Goal: Transaction & Acquisition: Purchase product/service

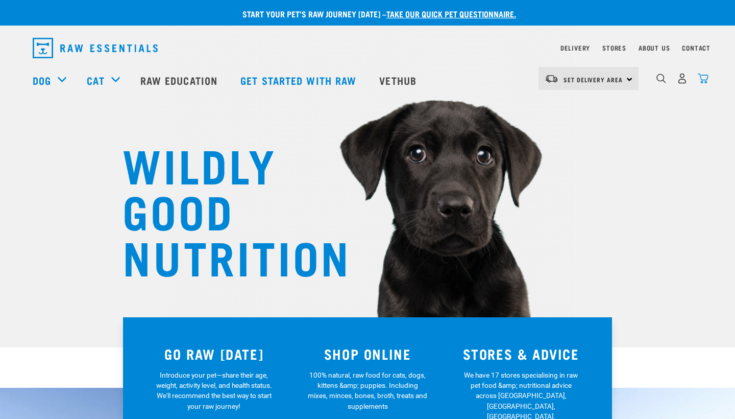
click at [704, 75] on img "dropdown navigation" at bounding box center [703, 78] width 11 height 11
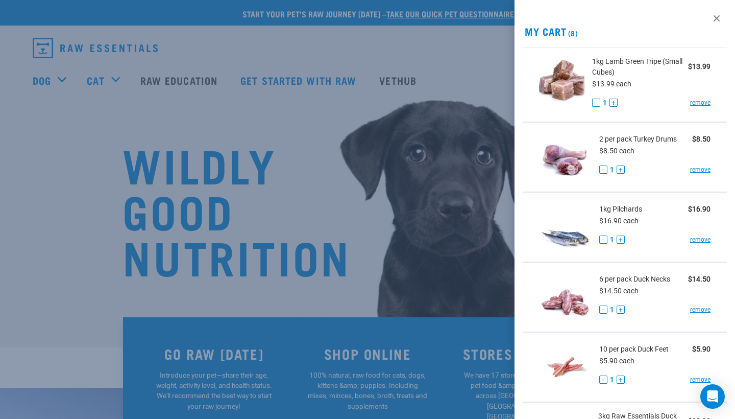
scroll to position [22, 0]
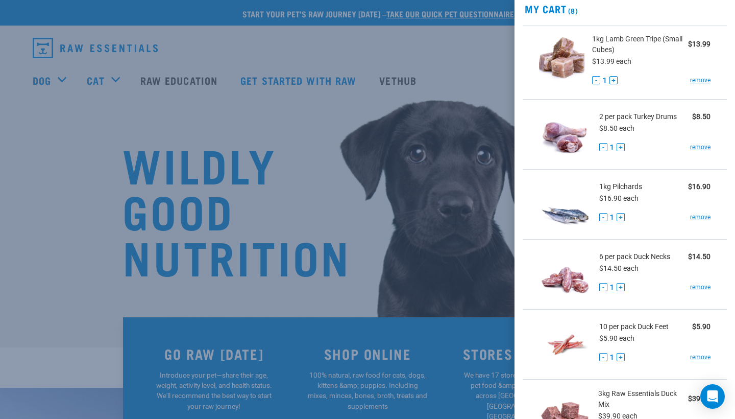
click at [614, 81] on button "+" at bounding box center [614, 80] width 8 height 8
click at [614, 82] on button "+" at bounding box center [614, 80] width 8 height 8
click at [623, 145] on button "+" at bounding box center [621, 147] width 8 height 8
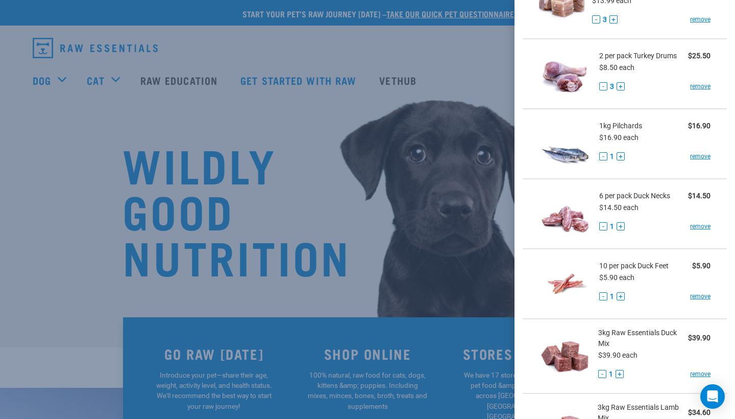
scroll to position [87, 0]
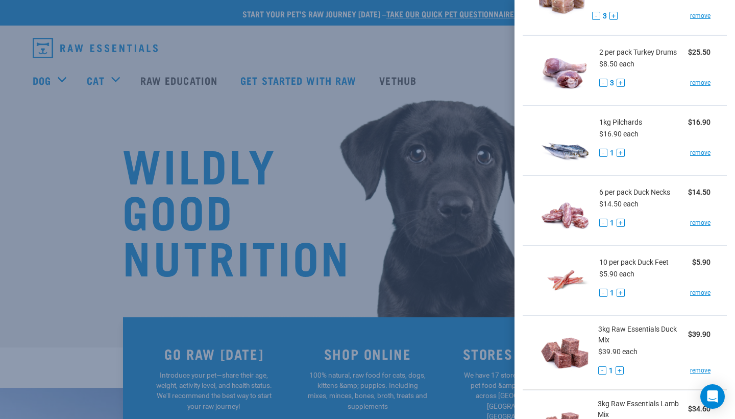
click at [621, 153] on button "+" at bounding box center [621, 153] width 8 height 8
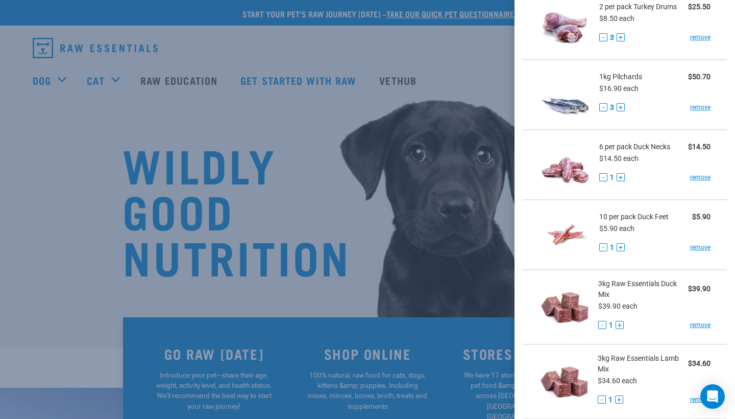
scroll to position [134, 0]
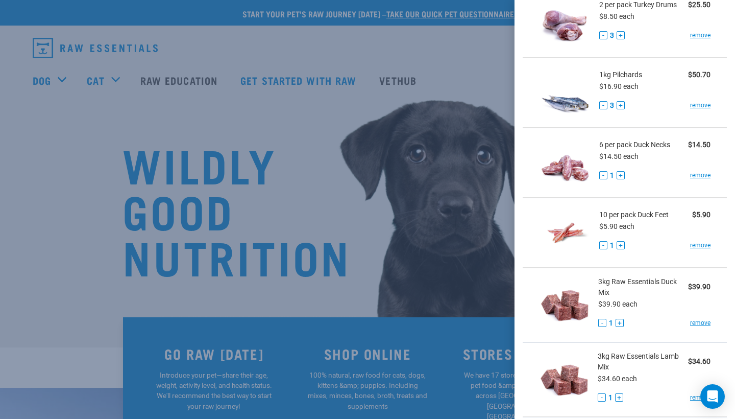
click at [619, 175] on button "+" at bounding box center [621, 175] width 8 height 8
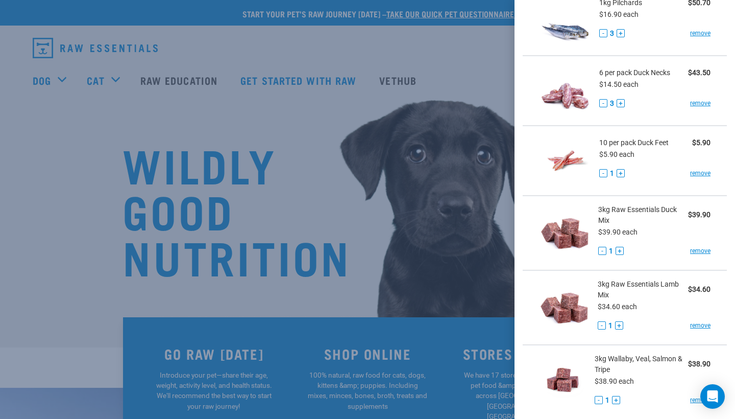
scroll to position [210, 0]
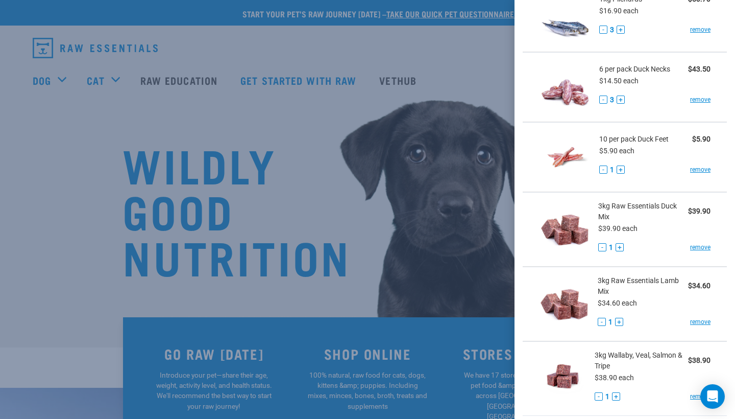
click at [622, 171] on button "+" at bounding box center [621, 169] width 8 height 8
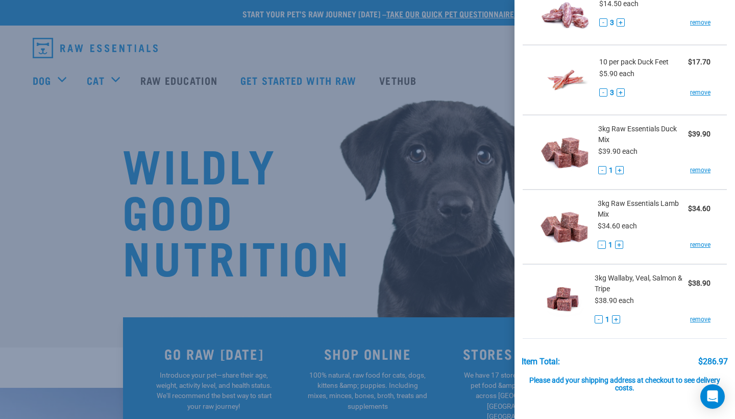
scroll to position [288, 0]
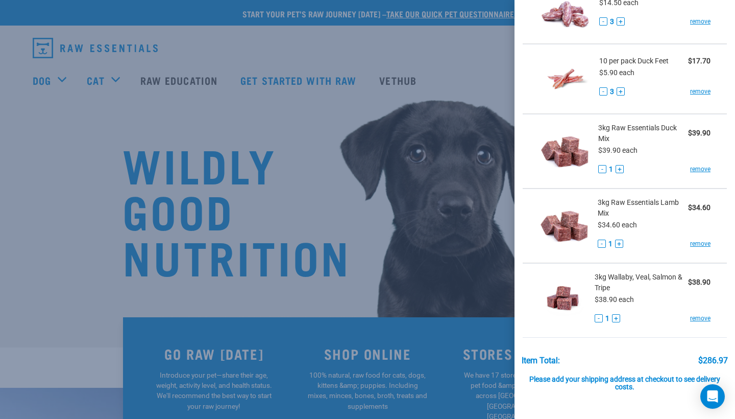
click at [620, 170] on button "+" at bounding box center [620, 169] width 8 height 8
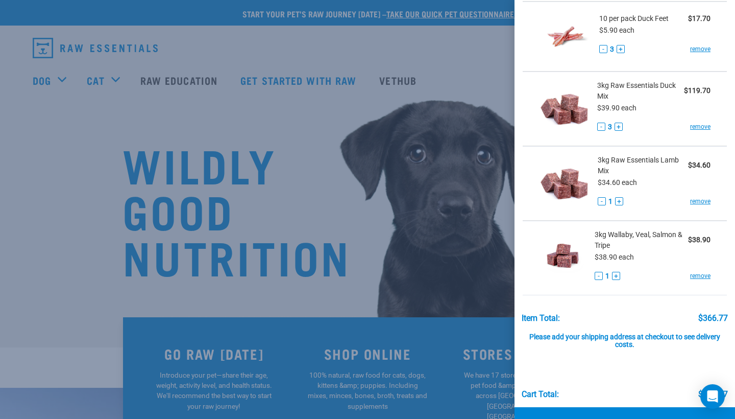
scroll to position [331, 0]
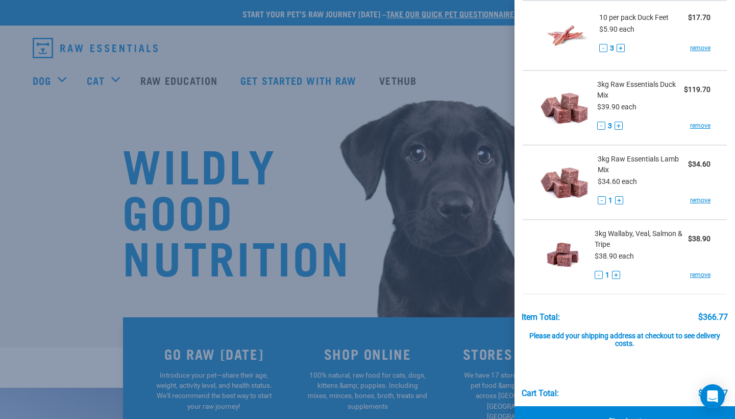
click at [620, 201] on button "+" at bounding box center [619, 200] width 8 height 8
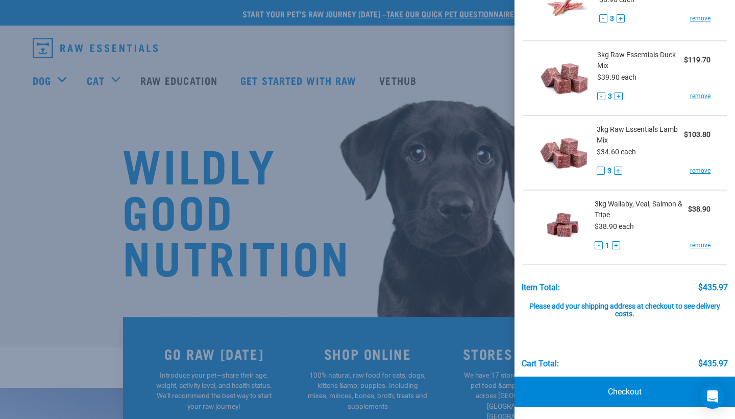
scroll to position [360, 0]
click at [614, 246] on button "+" at bounding box center [616, 246] width 8 height 8
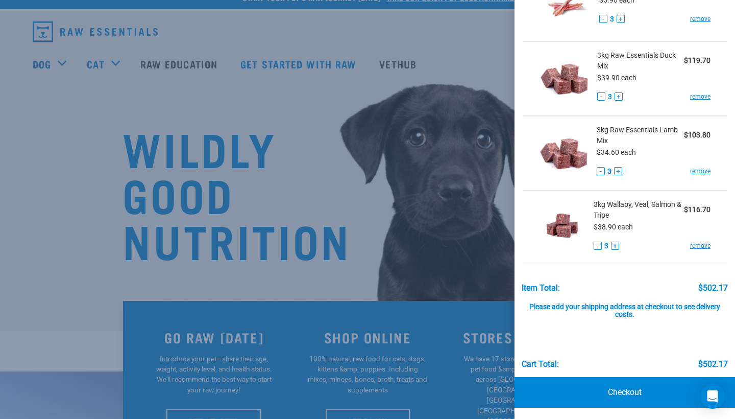
scroll to position [16, 0]
